Goal: Use online tool/utility

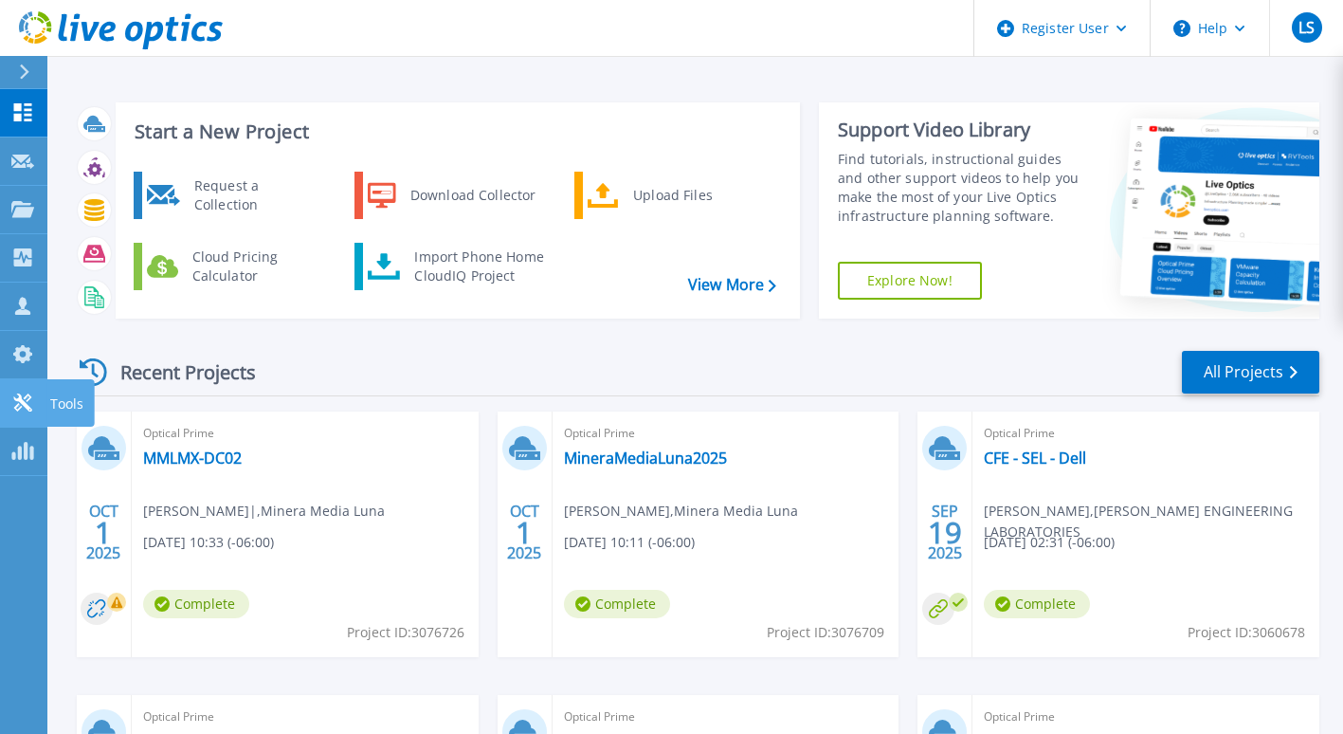
click at [20, 389] on link "Tools Tools" at bounding box center [23, 403] width 47 height 48
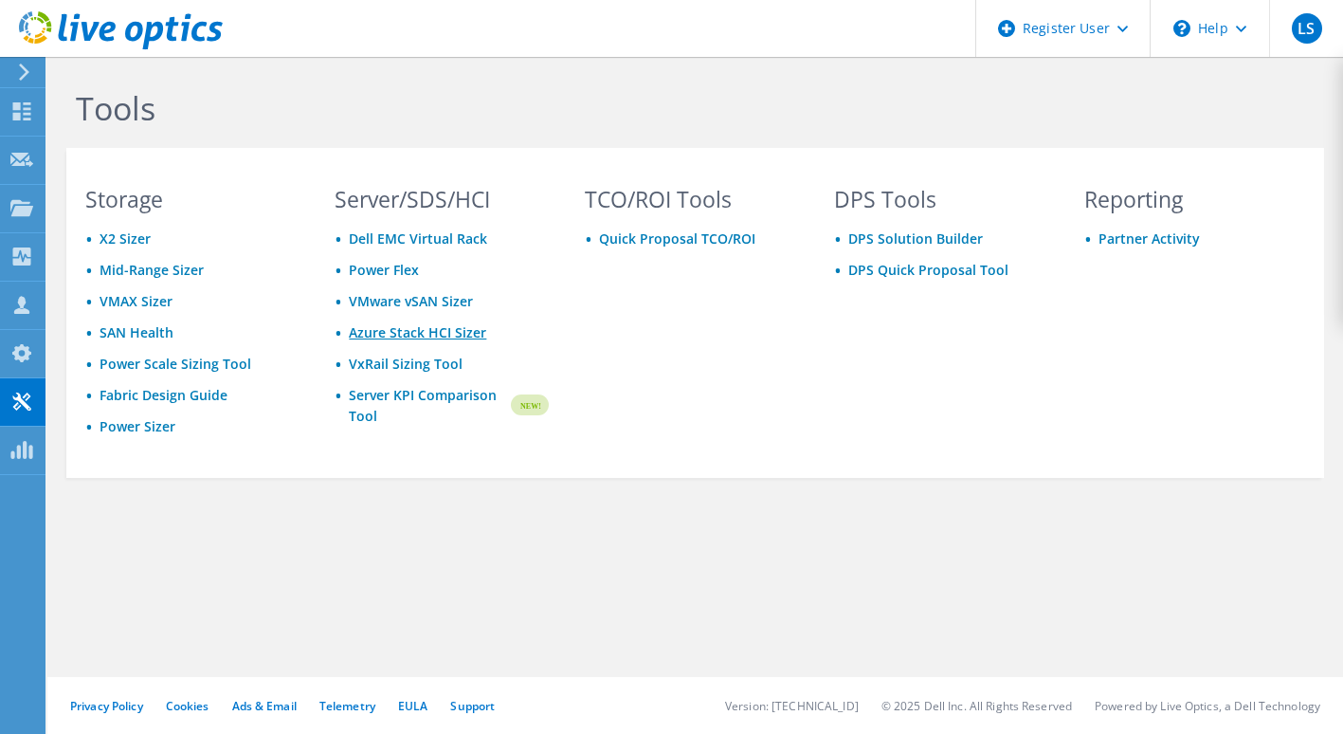
click at [423, 335] on link "Azure Stack HCI Sizer" at bounding box center [417, 332] width 137 height 18
click at [419, 337] on link "Azure Stack HCI Sizer" at bounding box center [417, 332] width 137 height 18
click at [138, 429] on link "Power Sizer" at bounding box center [138, 426] width 76 height 18
click at [377, 334] on link "Azure Stack HCI Sizer" at bounding box center [417, 332] width 137 height 18
click at [437, 303] on link "VMware vSAN Sizer" at bounding box center [411, 301] width 124 height 18
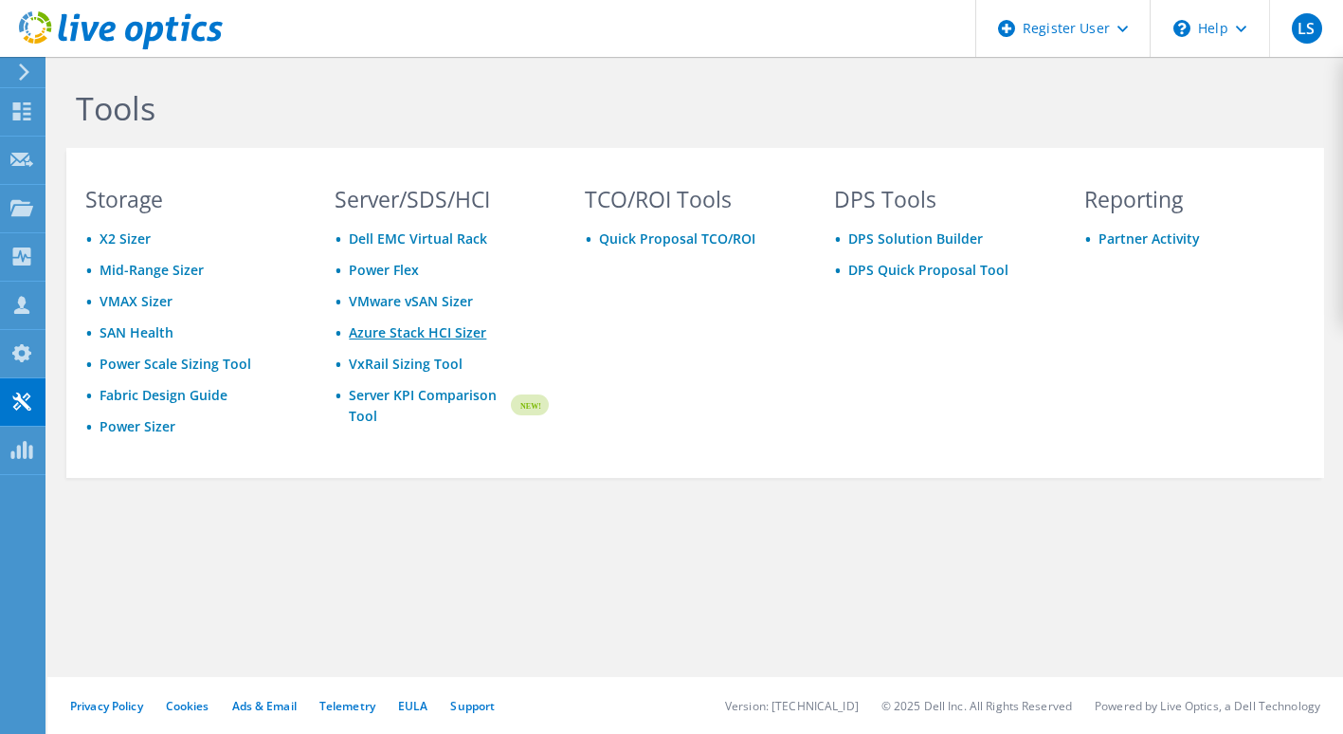
click at [407, 340] on link "Azure Stack HCI Sizer" at bounding box center [417, 332] width 137 height 18
drag, startPoint x: 490, startPoint y: 332, endPoint x: 351, endPoint y: 336, distance: 139.4
click at [351, 336] on li "Azure Stack HCI Sizer" at bounding box center [441, 333] width 213 height 22
copy link "Azure Stack HCI Sizer"
